Goal: Browse casually

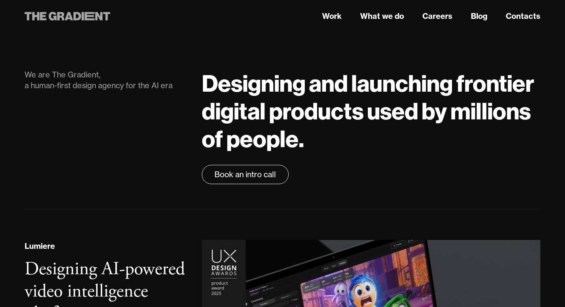
click at [36, 15] on icon at bounding box center [35, 16] width 7 height 8
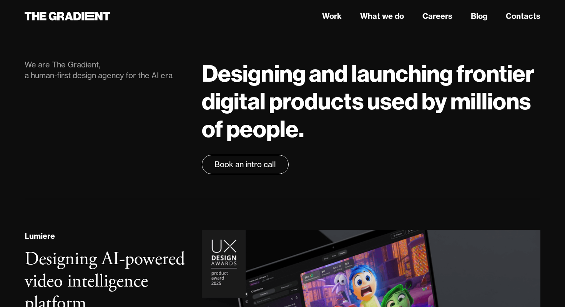
scroll to position [17, 0]
